Goal: Information Seeking & Learning: Learn about a topic

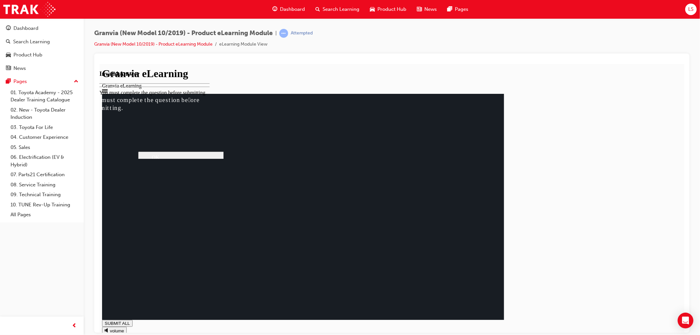
drag, startPoint x: 391, startPoint y: 217, endPoint x: 389, endPoint y: 222, distance: 5.6
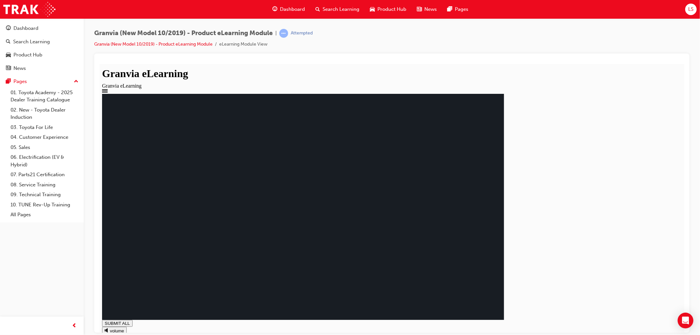
drag, startPoint x: 346, startPoint y: 230, endPoint x: 314, endPoint y: 230, distance: 32.2
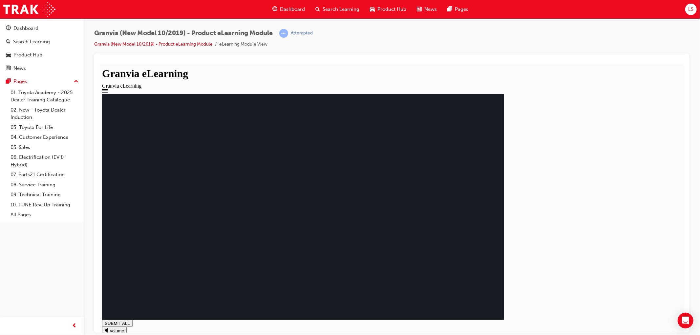
drag, startPoint x: 665, startPoint y: 319, endPoint x: 645, endPoint y: 321, distance: 19.5
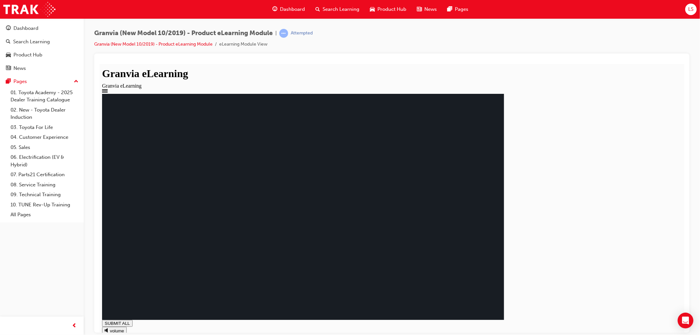
drag, startPoint x: 414, startPoint y: 251, endPoint x: 331, endPoint y: 227, distance: 86.4
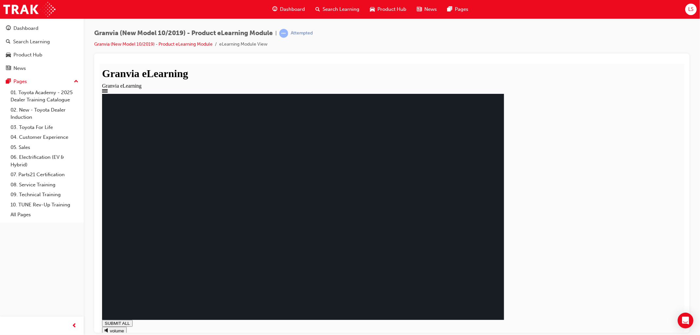
drag, startPoint x: 664, startPoint y: 318, endPoint x: 659, endPoint y: 319, distance: 4.6
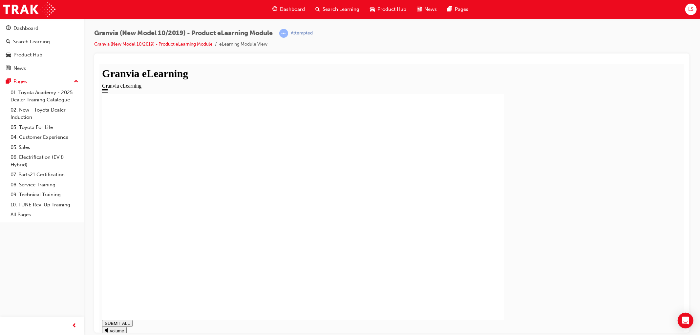
click at [333, 15] on div "Search Learning" at bounding box center [337, 9] width 55 height 13
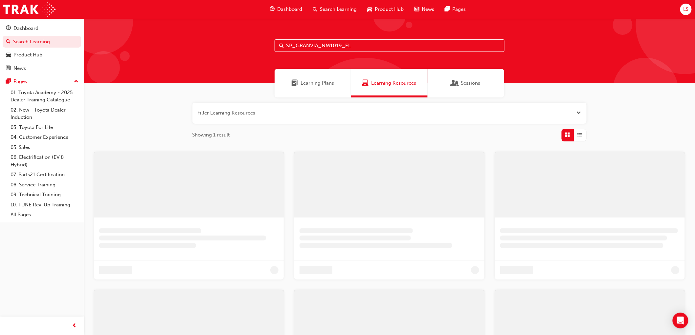
click at [334, 48] on input "SP_GRANVIA_NM1019_EL" at bounding box center [390, 45] width 230 height 12
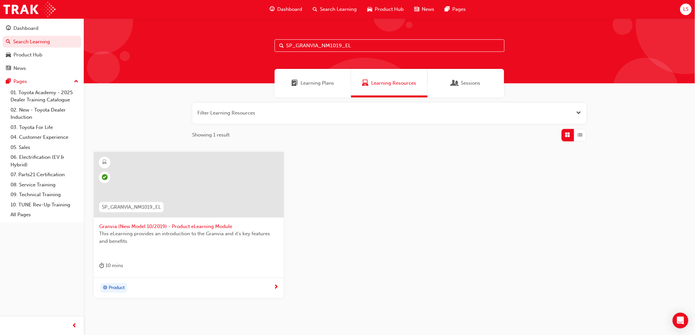
paste input "HILUX_FL0820_DPG"
type input "SP_HILUX_FL0820_DPG"
click at [198, 197] on div at bounding box center [189, 185] width 190 height 66
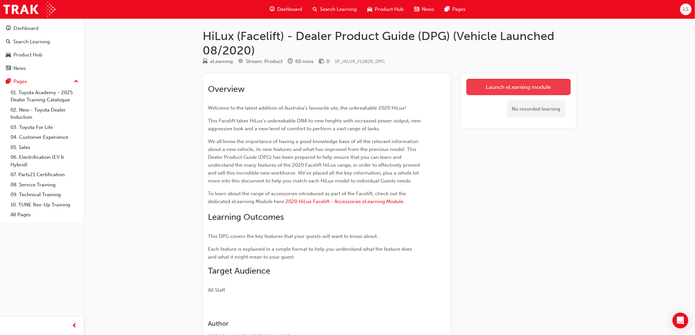
click at [477, 94] on link "Launch eLearning module" at bounding box center [518, 87] width 104 height 16
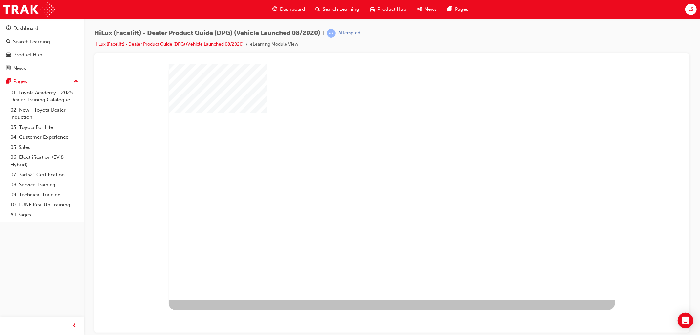
click at [394, 209] on div at bounding box center [391, 182] width 447 height 236
click at [373, 163] on div "play" at bounding box center [373, 163] width 0 height 0
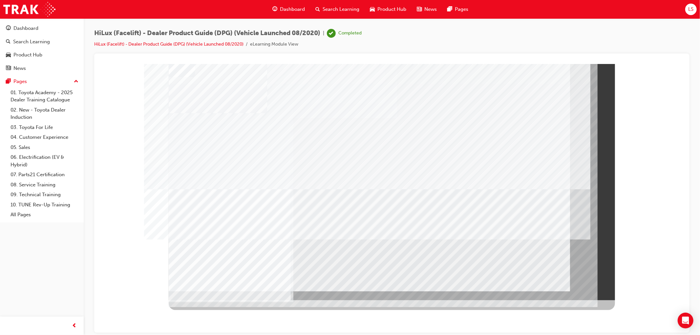
drag, startPoint x: 569, startPoint y: 276, endPoint x: 579, endPoint y: 274, distance: 10.4
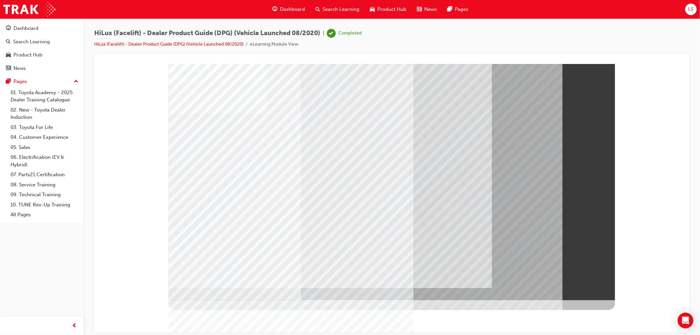
click at [341, 8] on span "Search Learning" at bounding box center [341, 10] width 37 height 8
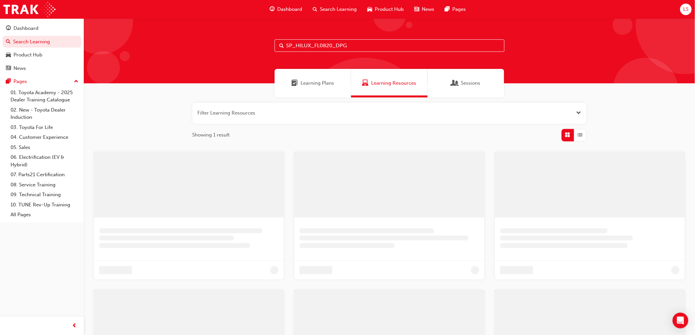
click at [321, 43] on input "SP_HILUX_FL0820_DPG" at bounding box center [390, 45] width 230 height 12
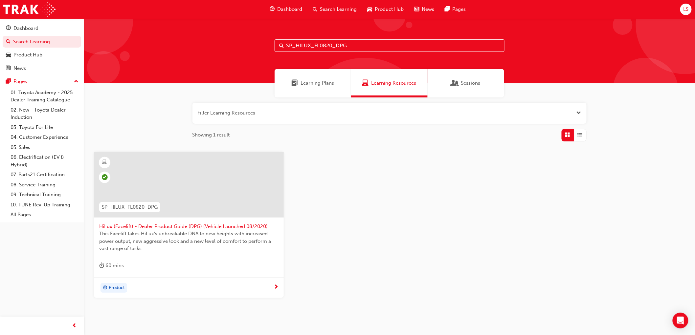
paste input "PRADO_FL1020_EL02"
type input "SP_PRADO_FL1020_EL02"
click at [178, 218] on div at bounding box center [188, 190] width 179 height 66
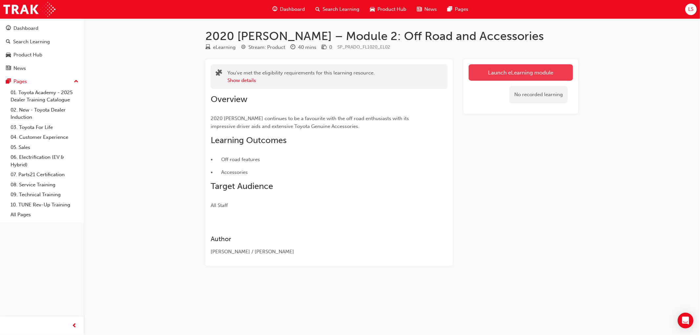
click at [510, 69] on link "Launch eLearning module" at bounding box center [521, 72] width 104 height 16
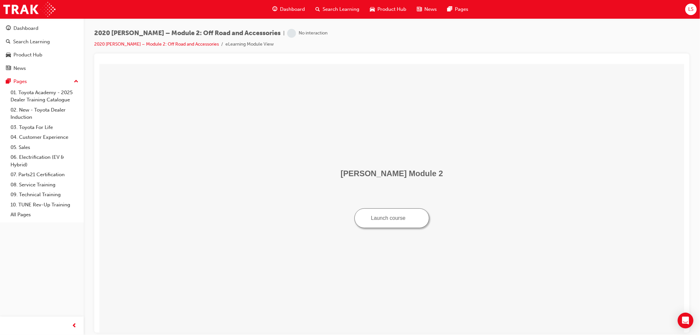
click at [398, 219] on button "Launch course" at bounding box center [391, 218] width 75 height 20
click at [327, 10] on span "Search Learning" at bounding box center [341, 10] width 37 height 8
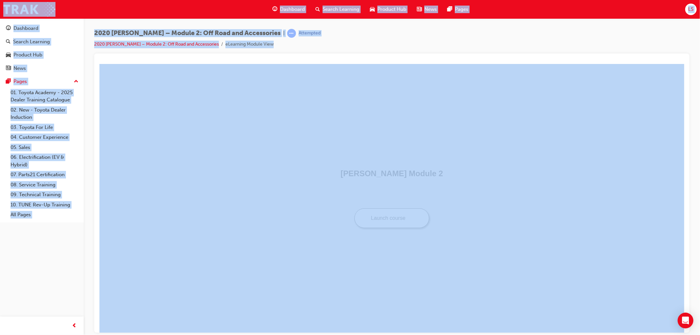
click at [337, 11] on span "Search Learning" at bounding box center [341, 10] width 37 height 8
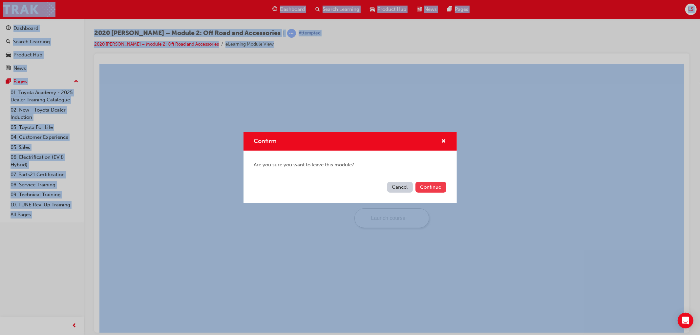
click at [421, 188] on button "Continue" at bounding box center [431, 187] width 31 height 11
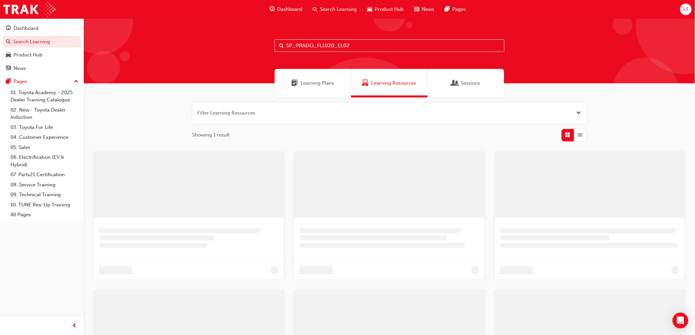
click at [311, 51] on input "SP_PRADO_FL1020_EL02" at bounding box center [390, 45] width 230 height 12
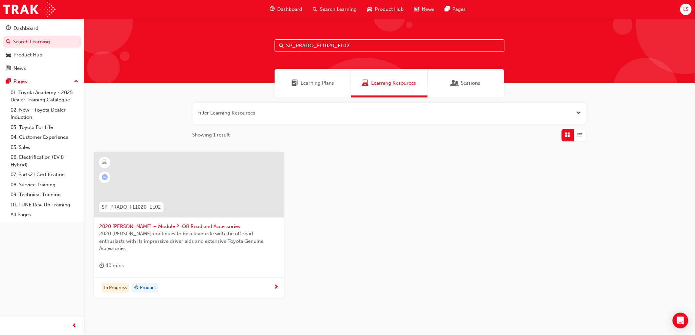
paste input "RAV4_NM0519_VID_004"
type input "SP_RAV4_NM0519_VID_004"
click at [181, 192] on div at bounding box center [189, 185] width 190 height 66
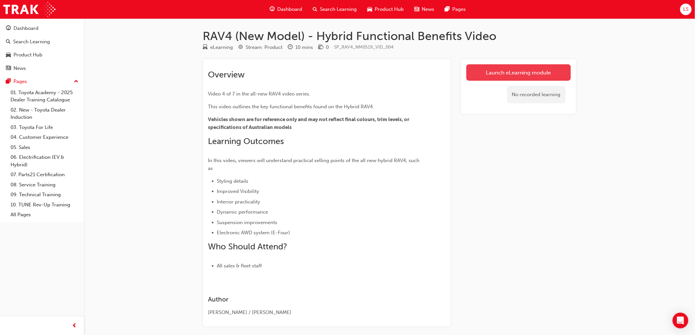
click at [520, 69] on link "Launch eLearning module" at bounding box center [518, 72] width 104 height 16
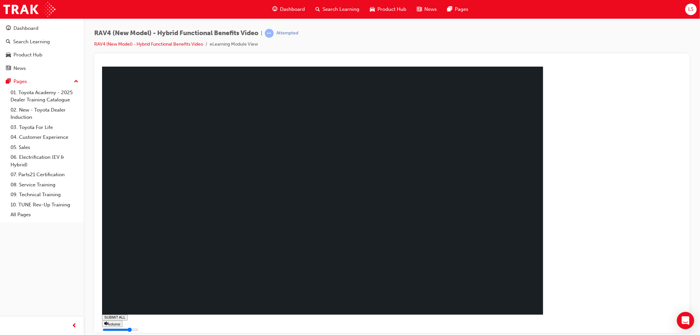
click at [690, 322] on div "Open Intercom Messenger" at bounding box center [685, 320] width 17 height 17
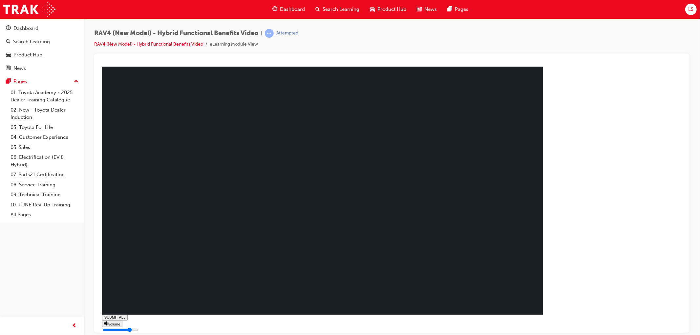
click at [549, 318] on div "You have completed this module. The All New RAV 4 :Hybrid Functional Benefts SU…" at bounding box center [325, 211] width 447 height 291
type input "1"
